Goal: Information Seeking & Learning: Learn about a topic

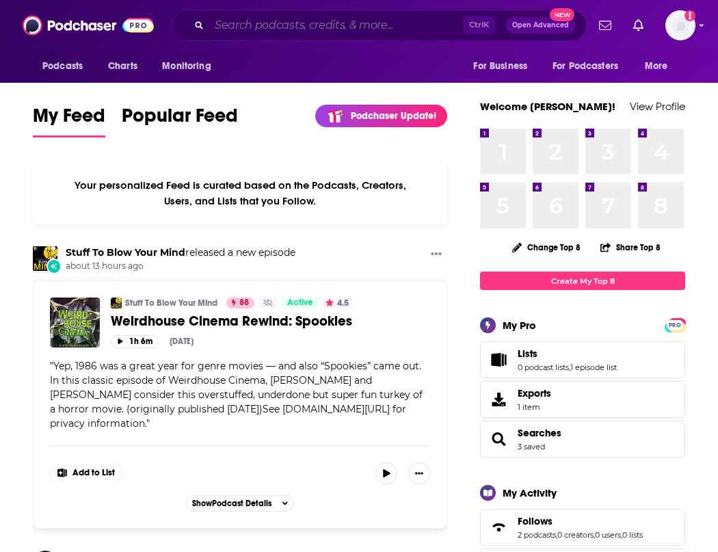
click at [356, 25] on input "Search podcasts, credits, & more..." at bounding box center [336, 25] width 254 height 22
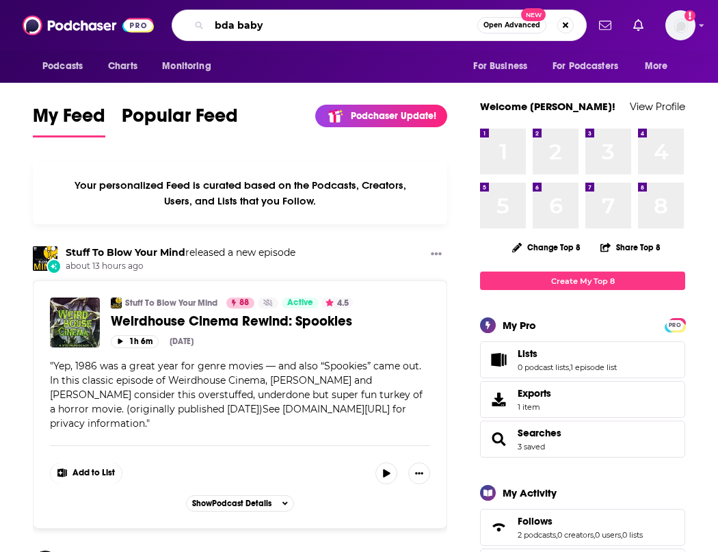
type input "bda baby"
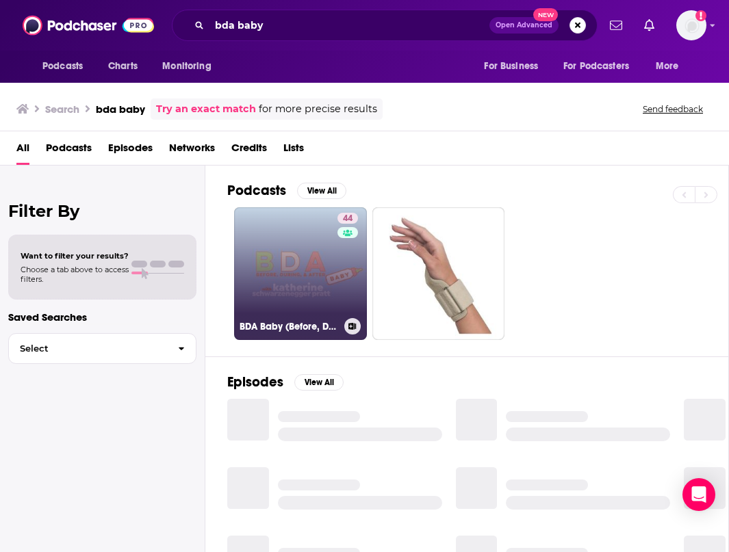
click at [312, 253] on link "44 BDA Baby (Before, During and After Baby)" at bounding box center [300, 273] width 133 height 133
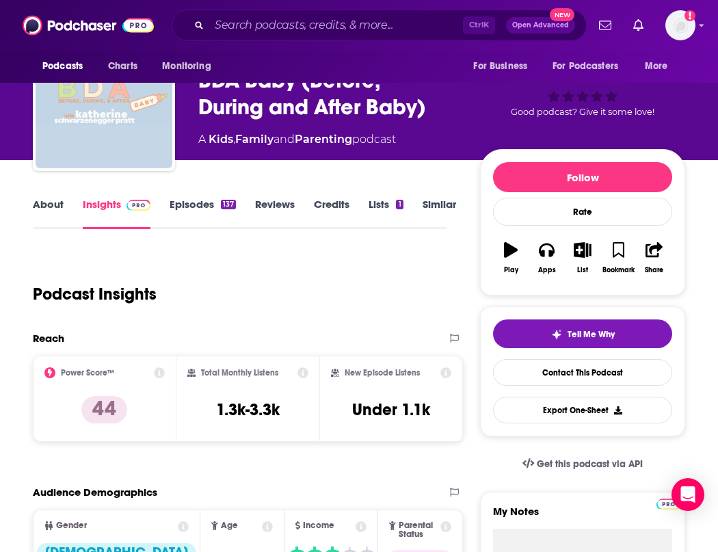
scroll to position [137, 0]
